Goal: Communication & Community: Answer question/provide support

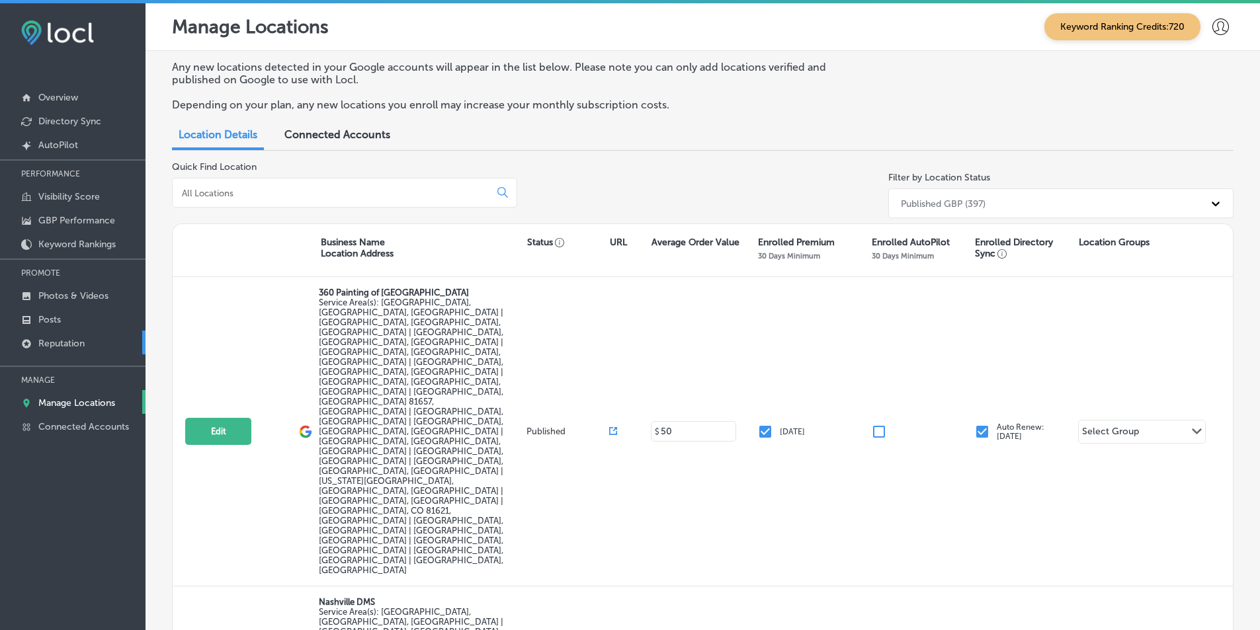
click at [61, 338] on p "Reputation" at bounding box center [61, 343] width 46 height 11
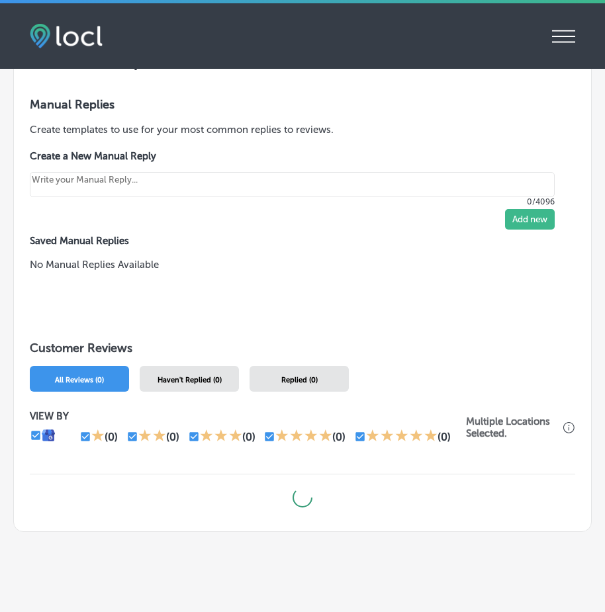
scroll to position [656, 0]
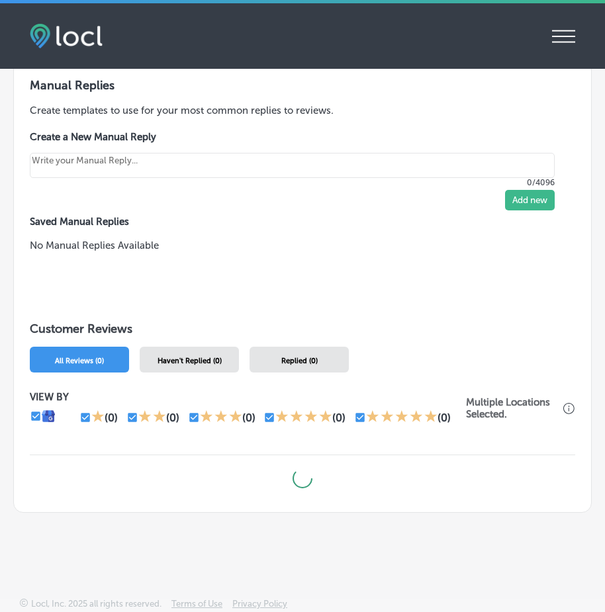
click at [207, 347] on div "Haven't Replied (0)" at bounding box center [189, 360] width 99 height 26
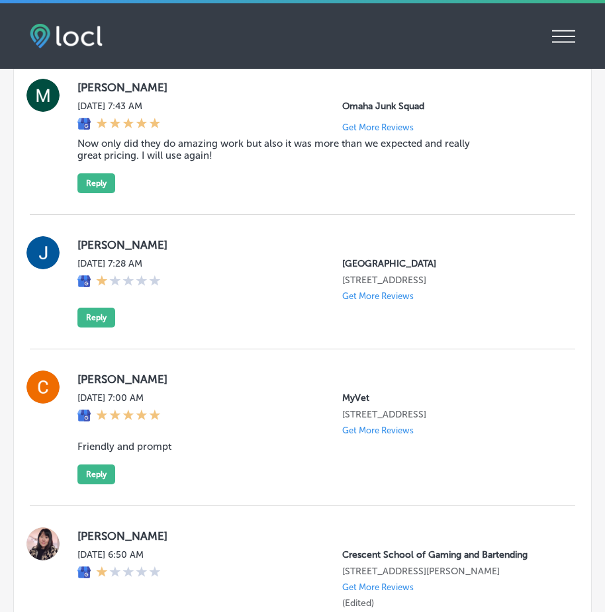
scroll to position [2108, 0]
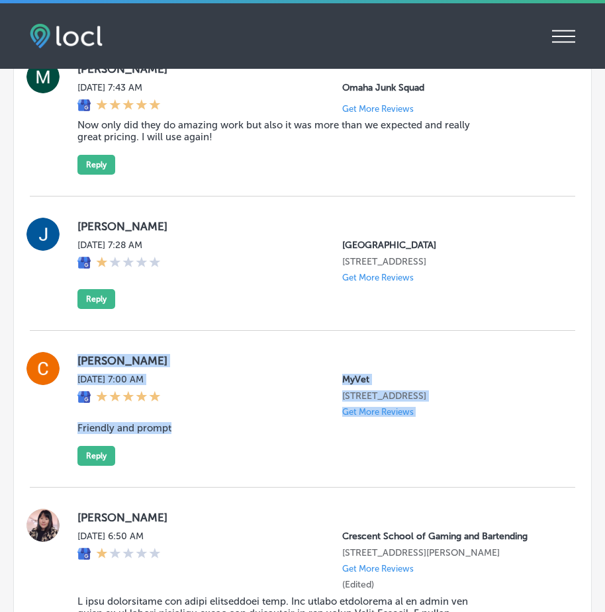
drag, startPoint x: 114, startPoint y: 388, endPoint x: 331, endPoint y: 458, distance: 227.4
click at [331, 455] on div "[PERSON_NAME] [DATE] 7:00 AM MyVet [STREET_ADDRESS] Get More Reviews Friendly a…" at bounding box center [315, 409] width 476 height 114
copy div "[PERSON_NAME] [DATE] 7:00 AM MyVet [STREET_ADDRESS] Get More Reviews Friendly a…"
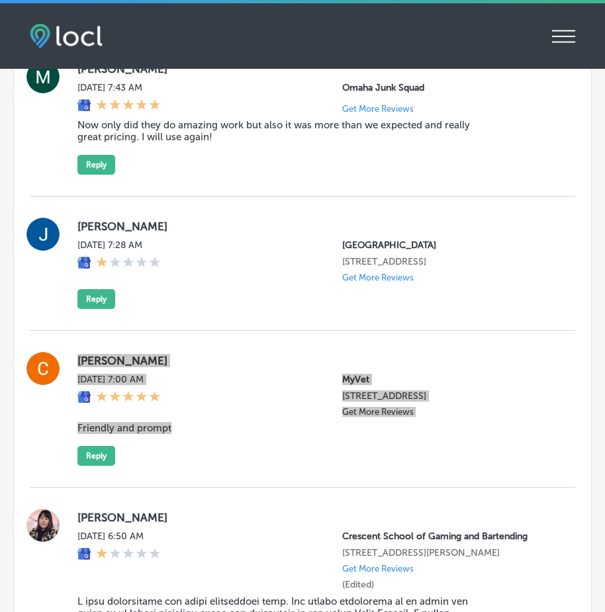
scroll to position [2175, 0]
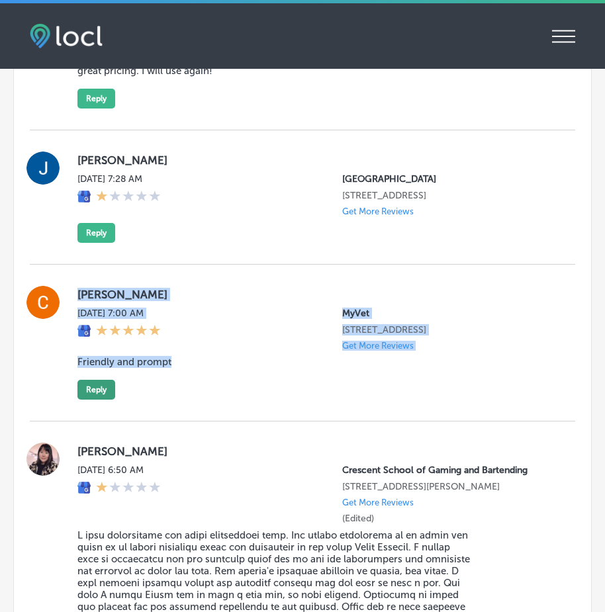
click at [87, 400] on button "Reply" at bounding box center [96, 390] width 38 height 20
type textarea "x"
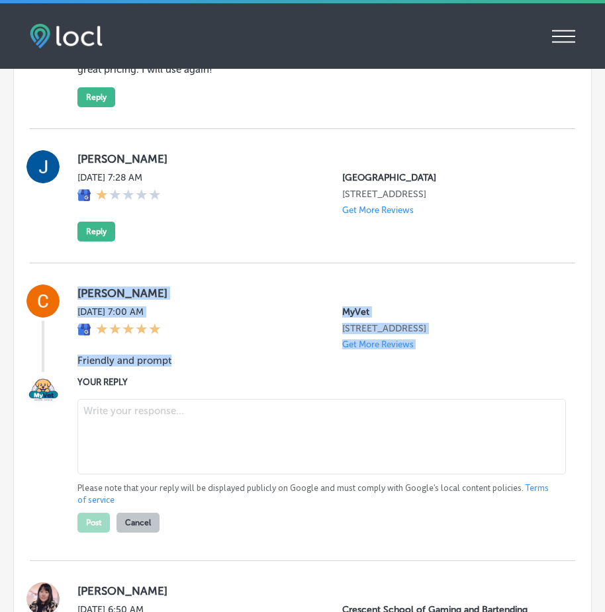
scroll to position [2173, 0]
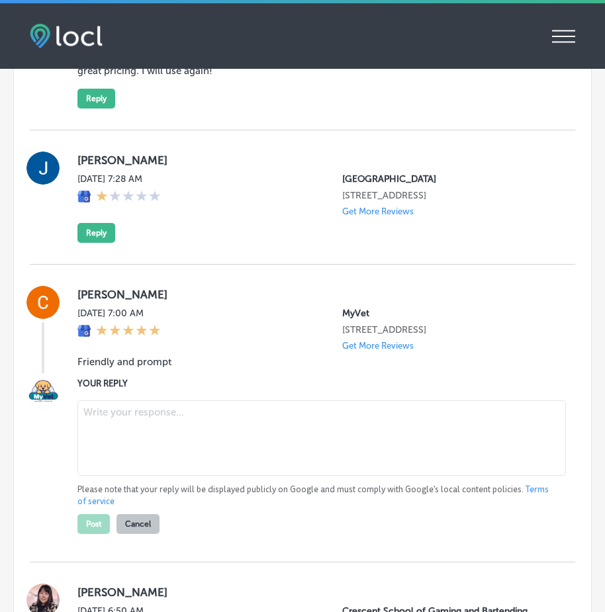
click at [130, 443] on textarea at bounding box center [321, 437] width 488 height 75
paste textarea "Thank you for the kind review, [PERSON_NAME]! We’re so happy to hear that you h…"
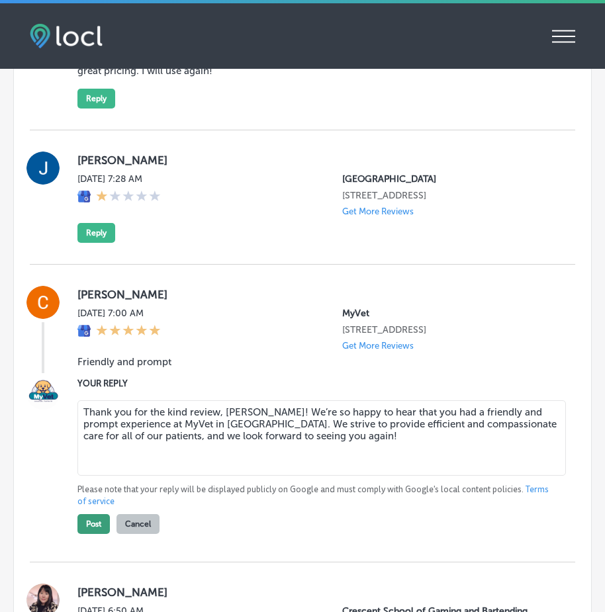
type textarea "Thank you for the kind review, [PERSON_NAME]! We’re so happy to hear that you h…"
drag, startPoint x: 89, startPoint y: 546, endPoint x: 108, endPoint y: 535, distance: 21.7
click at [91, 534] on button "Post" at bounding box center [93, 524] width 32 height 20
type textarea "x"
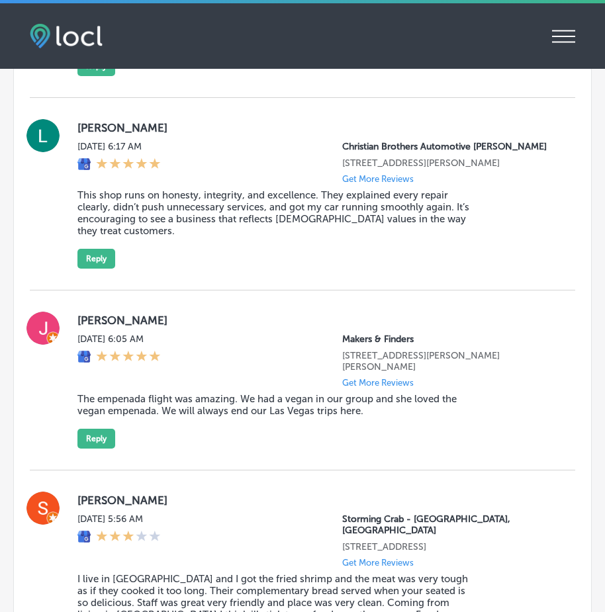
scroll to position [2835, 0]
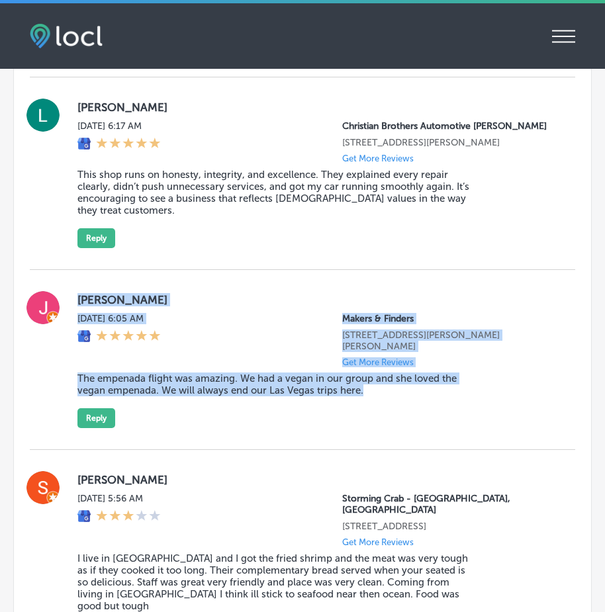
drag, startPoint x: 78, startPoint y: 321, endPoint x: 380, endPoint y: 433, distance: 321.7
click at [380, 428] on div "[PERSON_NAME] [DATE] 6:05 AM Makers & Finders [STREET_ADDRESS][PERSON_NAME][PER…" at bounding box center [315, 359] width 476 height 137
copy div "[PERSON_NAME] [DATE] 6:05 AM Makers & Finders [STREET_ADDRESS][PERSON_NAME][PER…"
click at [99, 428] on button "Reply" at bounding box center [96, 418] width 38 height 20
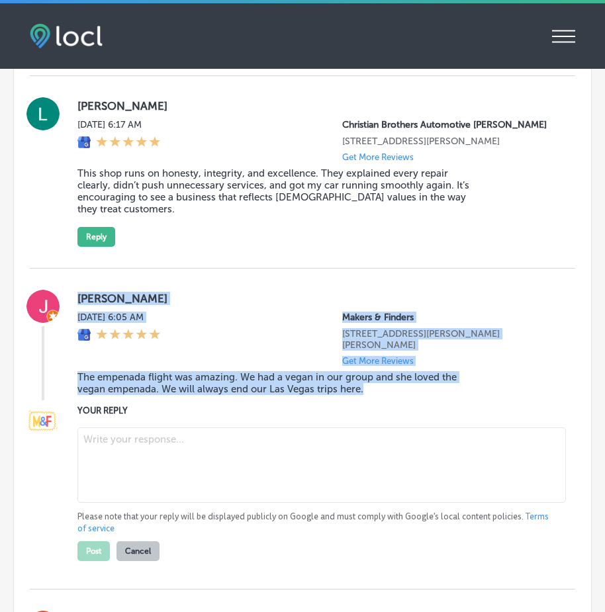
scroll to position [2834, 0]
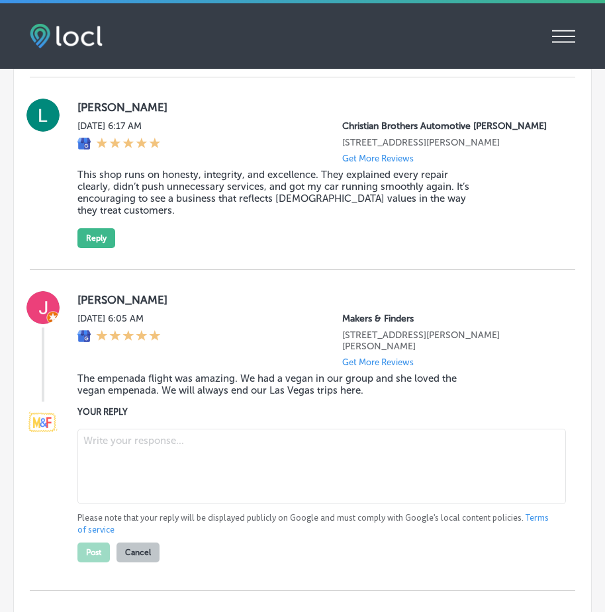
click at [119, 470] on textarea at bounding box center [321, 466] width 488 height 75
paste textarea "Thank you for the wonderful review, [PERSON_NAME]! We're so glad to hear you en…"
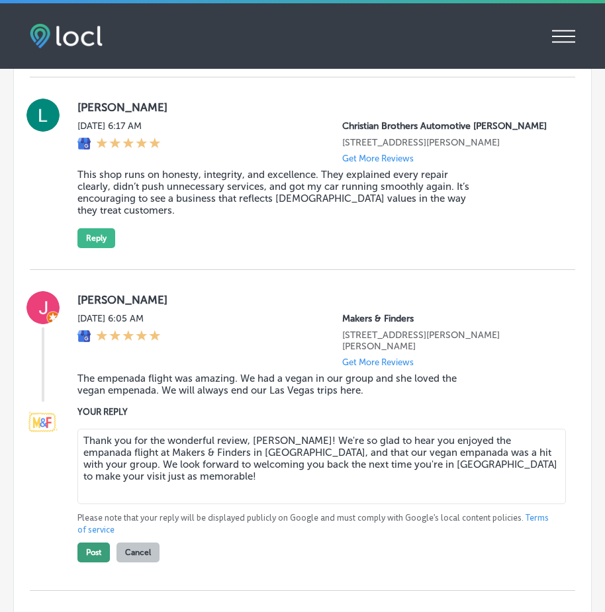
type textarea "Thank you for the wonderful review, [PERSON_NAME]! We're so glad to hear you en…"
click at [90, 562] on button "Post" at bounding box center [93, 552] width 32 height 20
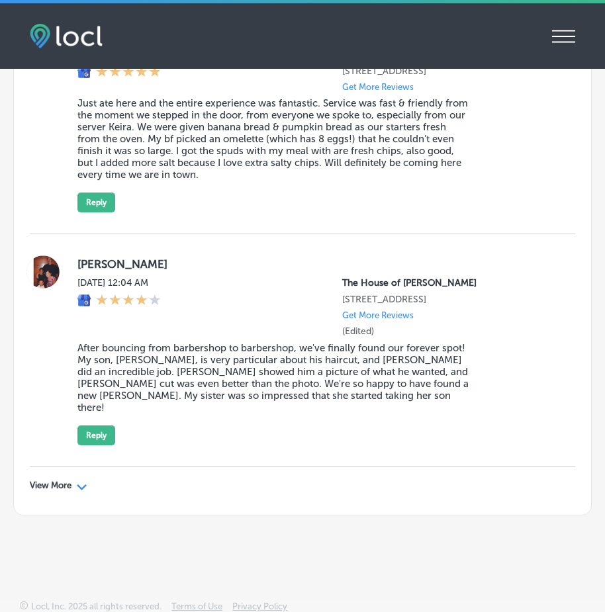
scroll to position [4652, 0]
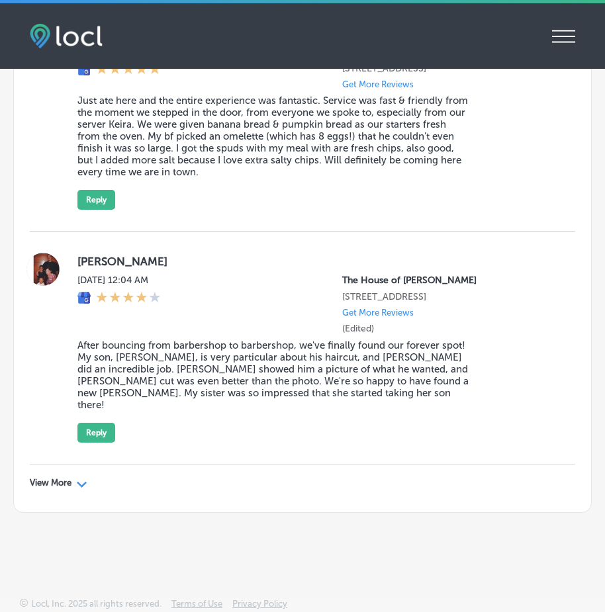
click at [81, 484] on polygon at bounding box center [82, 485] width 10 height 6
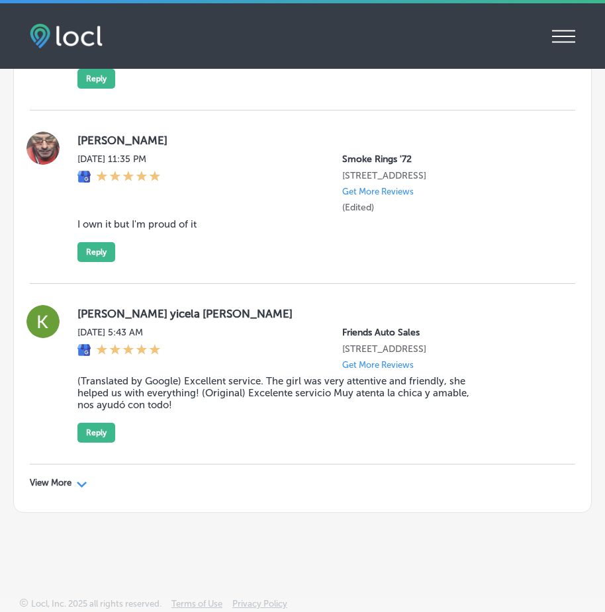
scroll to position [8039, 0]
click at [77, 482] on div "View More Path Created with Sketch." at bounding box center [59, 483] width 58 height 11
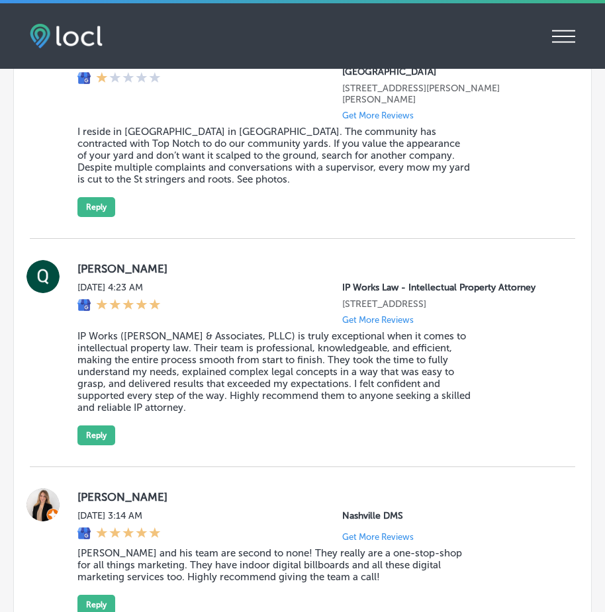
scroll to position [5592, 0]
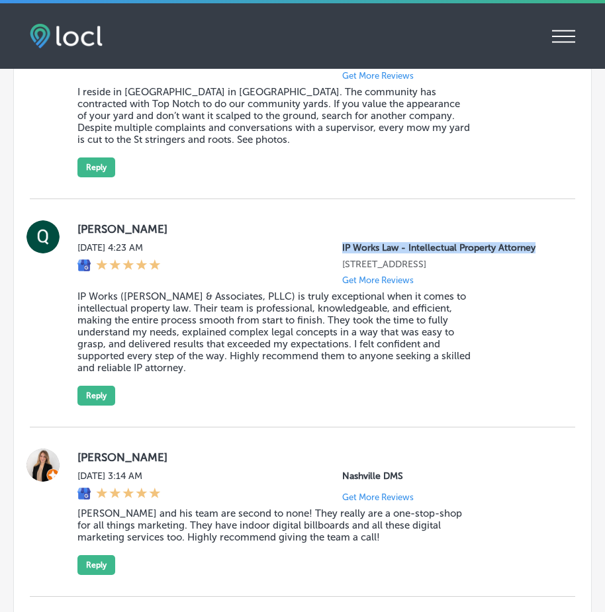
drag, startPoint x: 331, startPoint y: 245, endPoint x: 529, endPoint y: 249, distance: 197.2
click at [529, 249] on div "[DATE] 4:23 AM IP Works Law - Intellectual Property Attorney [STREET_ADDRESS] G…" at bounding box center [315, 263] width 476 height 43
copy p "IP Works Law - Intellectual Property Attorney"
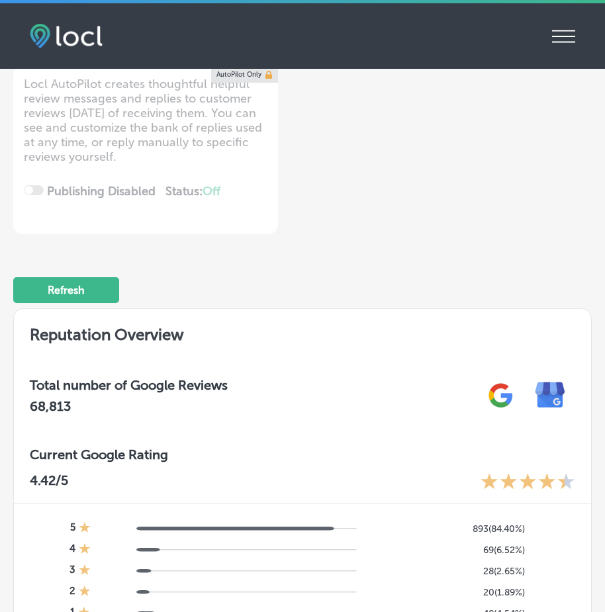
scroll to position [0, 0]
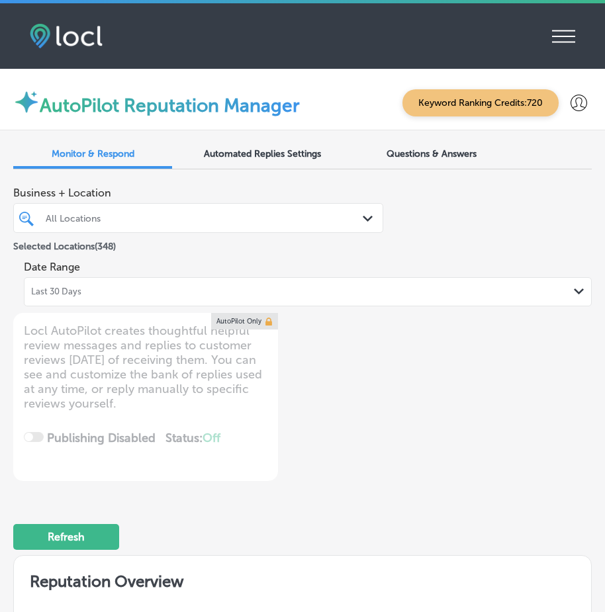
click at [114, 213] on div "All Locations" at bounding box center [205, 217] width 318 height 11
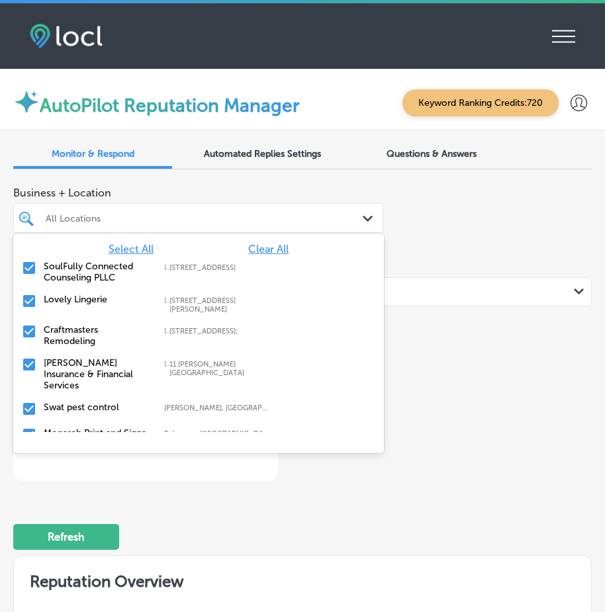
click at [260, 249] on span "Clear All" at bounding box center [268, 249] width 40 height 13
type textarea "x"
paste input "IP Works Law - Intellectual Property Attorney"
type input "IP Works Law - Intellectual Property Attorney"
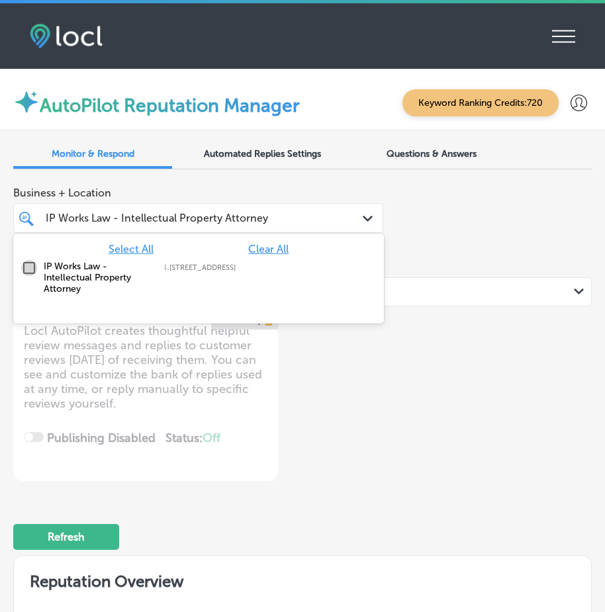
click at [30, 265] on input "checkbox" at bounding box center [29, 268] width 16 height 16
type textarea "x"
type input "IP Works Law - Intellectual Property Attorney"
drag, startPoint x: 460, startPoint y: 257, endPoint x: 439, endPoint y: 281, distance: 31.9
click at [461, 257] on div "Date Range Last 30 Days Path Created with Sketch." at bounding box center [308, 280] width 568 height 52
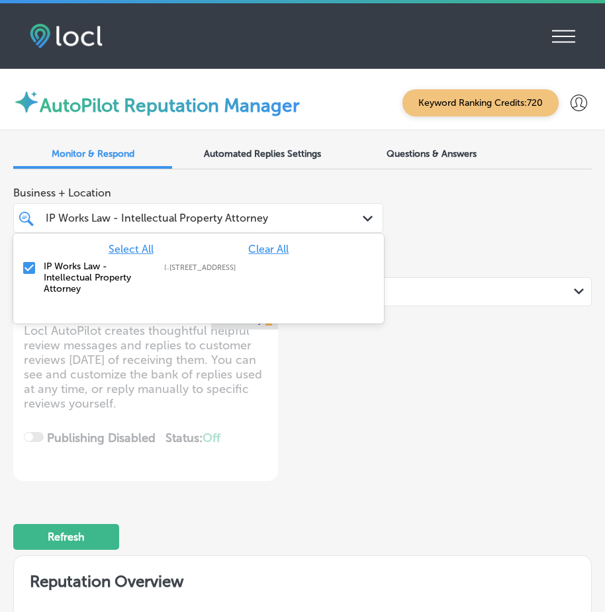
click at [365, 218] on polygon at bounding box center [368, 219] width 10 height 6
click at [29, 264] on input "checkbox" at bounding box center [29, 268] width 16 height 16
click at [415, 252] on div "Business + Location option [STREET_ADDRESS]. option [STREET_ADDRESS]. 2 results…" at bounding box center [302, 243] width 578 height 126
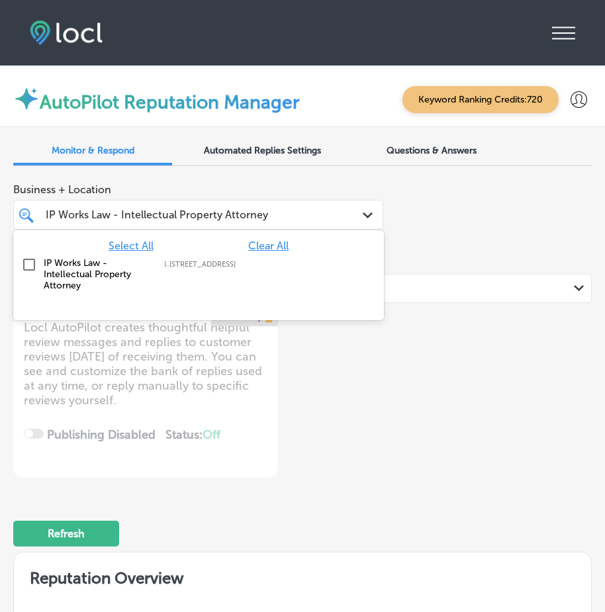
click at [363, 220] on div "Path Created with Sketch." at bounding box center [370, 215] width 15 height 15
click at [132, 247] on span "Select All" at bounding box center [130, 245] width 45 height 13
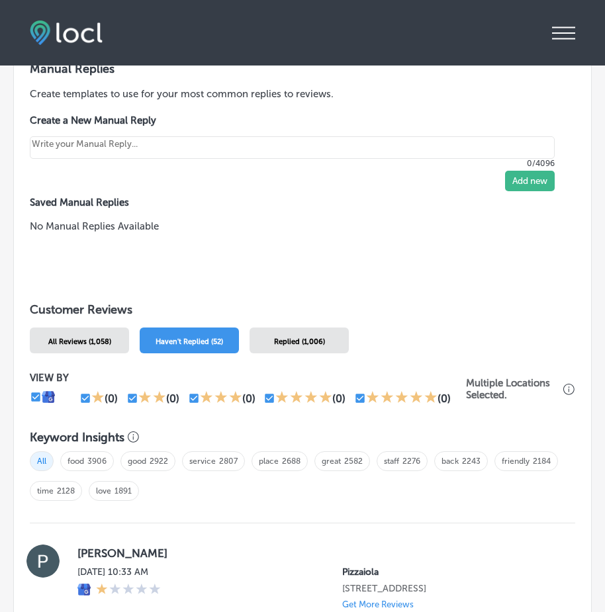
scroll to position [662, 0]
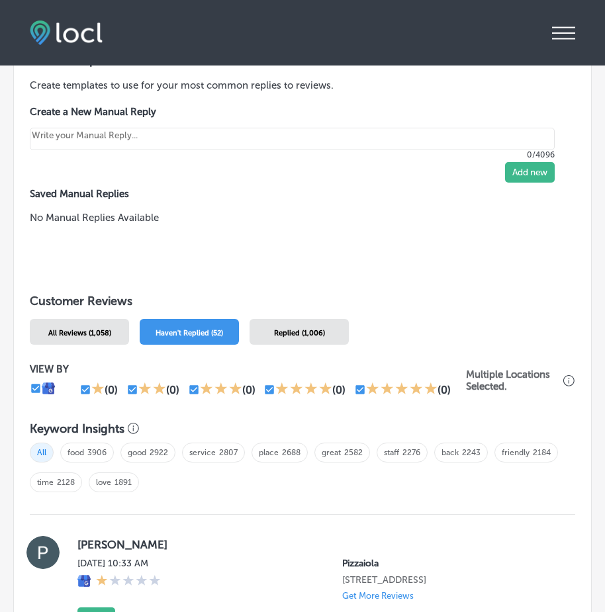
type textarea "x"
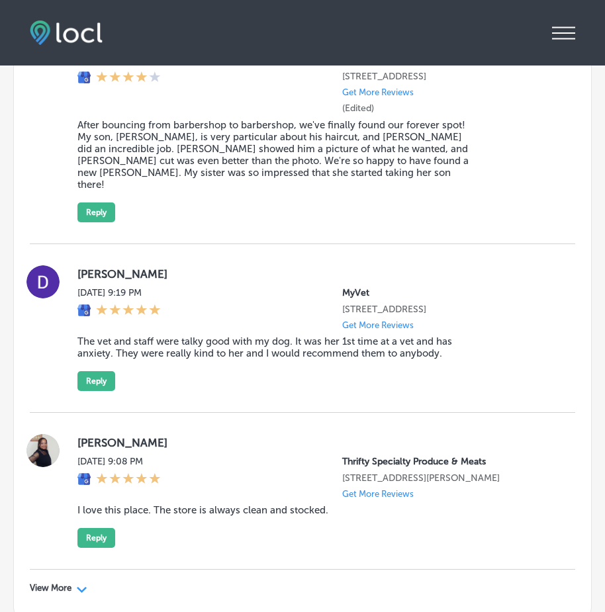
scroll to position [4896, 0]
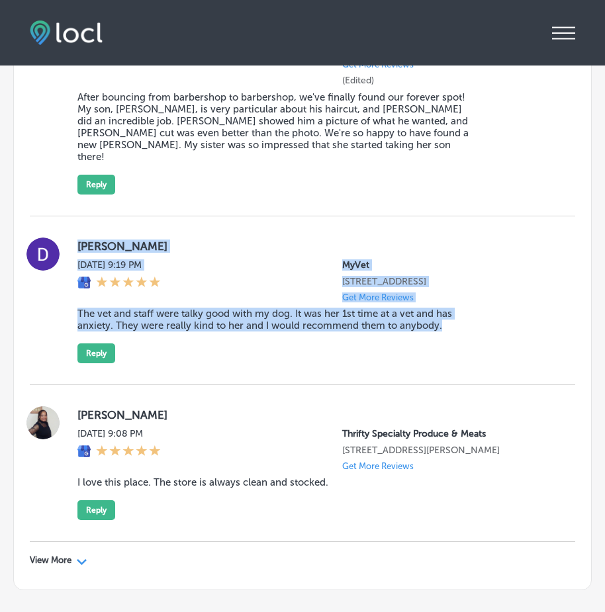
drag, startPoint x: 73, startPoint y: 241, endPoint x: 466, endPoint y: 376, distance: 415.7
click at [460, 378] on div "[PERSON_NAME] [DATE] 9:19 PM MyVet [STREET_ADDRESS] Get More Reviews The vet an…" at bounding box center [302, 300] width 545 height 169
click at [482, 363] on div "[PERSON_NAME] [DATE] 9:19 PM MyVet [STREET_ADDRESS] Get More Reviews The vet an…" at bounding box center [315, 301] width 476 height 126
click at [494, 347] on div "[PERSON_NAME] [DATE] 9:19 PM MyVet [STREET_ADDRESS] Get More Reviews The vet an…" at bounding box center [315, 301] width 476 height 126
drag, startPoint x: 70, startPoint y: 243, endPoint x: 498, endPoint y: 363, distance: 443.7
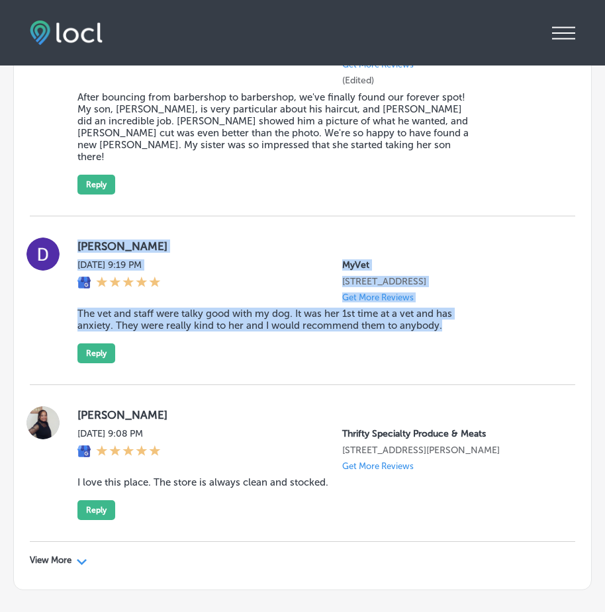
click at [498, 363] on div "[PERSON_NAME] [DATE] 9:19 PM MyVet [STREET_ADDRESS] Get More Reviews The vet an…" at bounding box center [302, 301] width 545 height 126
copy div "[PERSON_NAME] [DATE] 9:19 PM MyVet [STREET_ADDRESS] Get More Reviews The vet an…"
click at [92, 363] on button "Reply" at bounding box center [96, 353] width 38 height 20
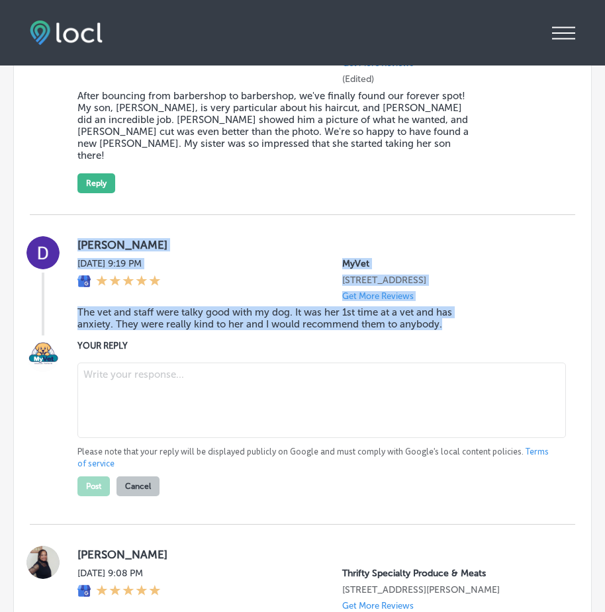
scroll to position [4894, 0]
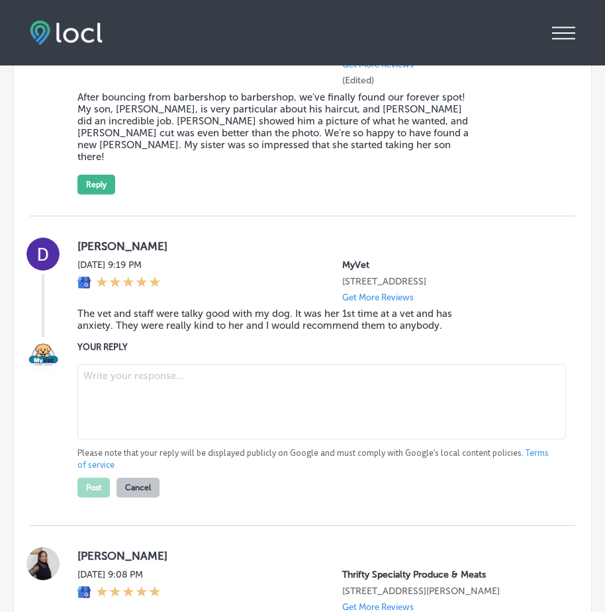
click at [137, 400] on textarea at bounding box center [321, 401] width 488 height 75
paste textarea "Thank you for the wonderful review, [PERSON_NAME]! We’re so happy to hear that …"
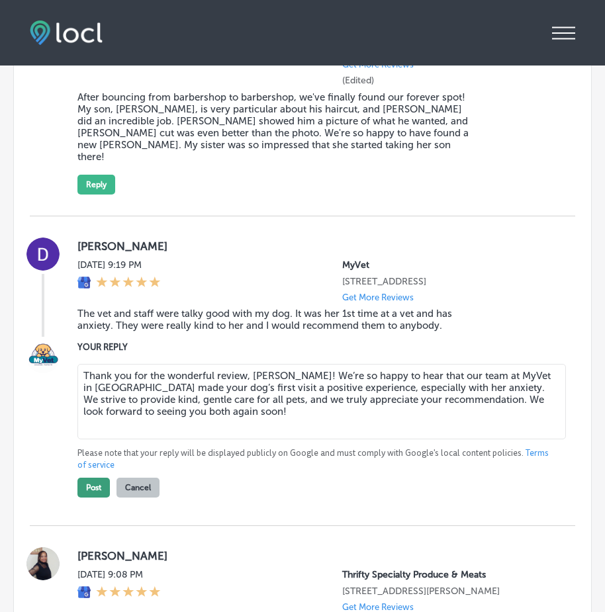
type textarea "Thank you for the wonderful review, [PERSON_NAME]! We’re so happy to hear that …"
click at [95, 498] on button "Post" at bounding box center [93, 488] width 32 height 20
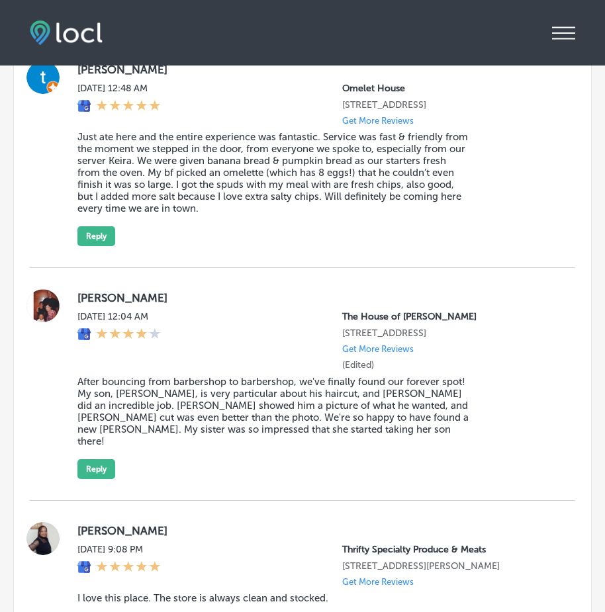
scroll to position [4807, 0]
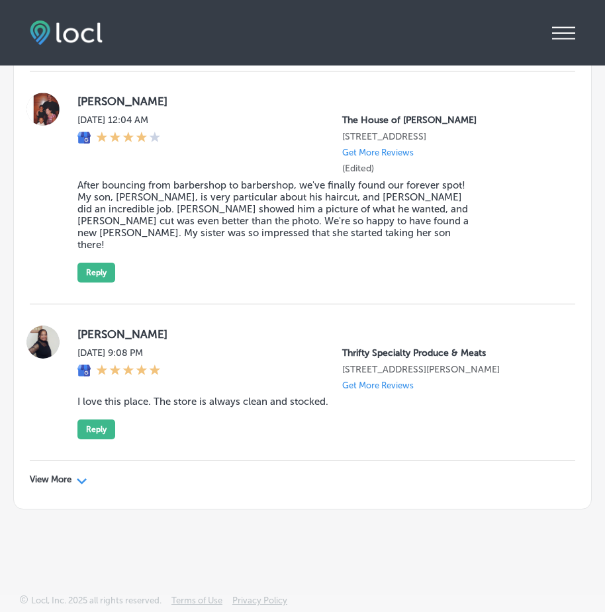
click at [77, 479] on icon "Path Created with Sketch." at bounding box center [82, 481] width 10 height 6
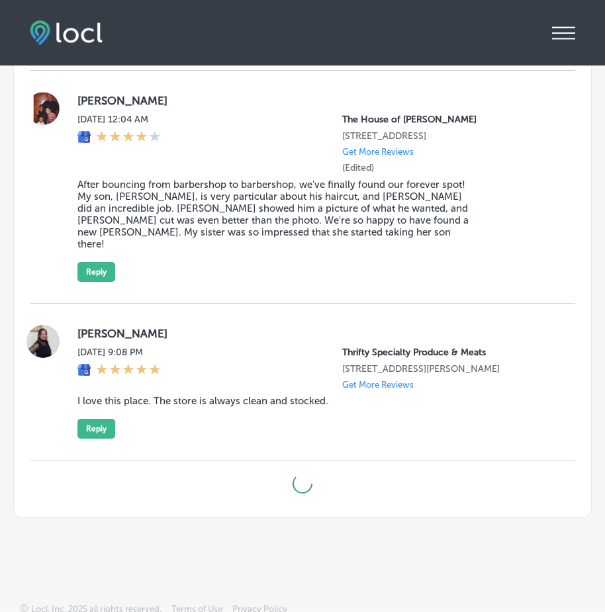
type textarea "x"
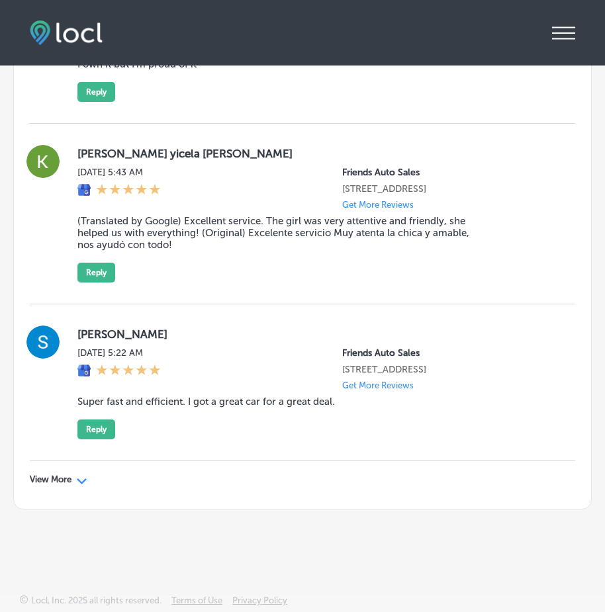
scroll to position [8206, 0]
